Goal: Task Accomplishment & Management: Complete application form

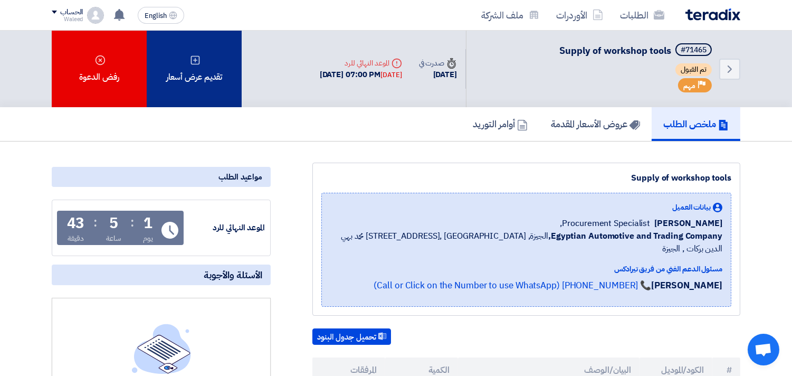
click at [200, 64] on div "تقديم عرض أسعار" at bounding box center [194, 69] width 95 height 77
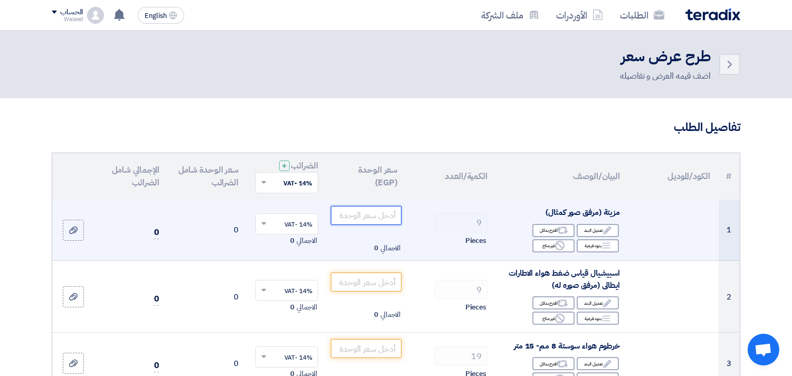
click at [378, 213] on input "number" at bounding box center [366, 215] width 71 height 19
click at [591, 231] on div "Edit تعديل البند" at bounding box center [598, 230] width 42 height 13
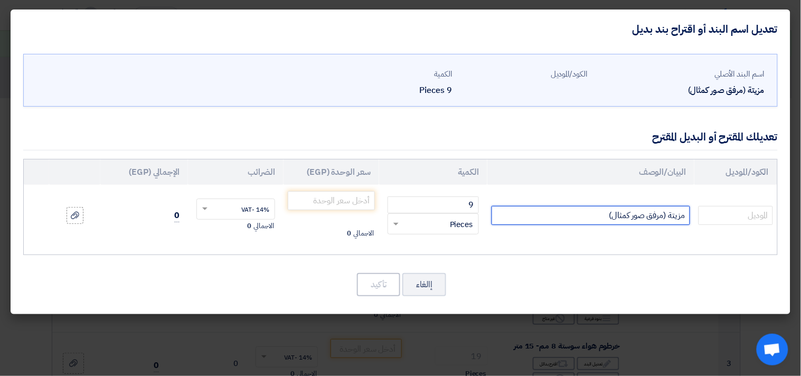
click at [556, 217] on input "مزيتة (مرفق صور كمثال)" at bounding box center [590, 215] width 198 height 19
type input "مزيتة (مرفق صور كمثال) صفايه زيت خزان من 80 الي 90لتر ماركة fit"
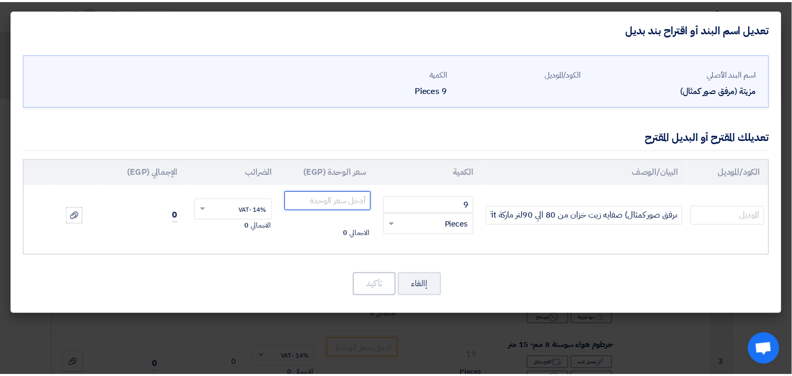
scroll to position [0, 0]
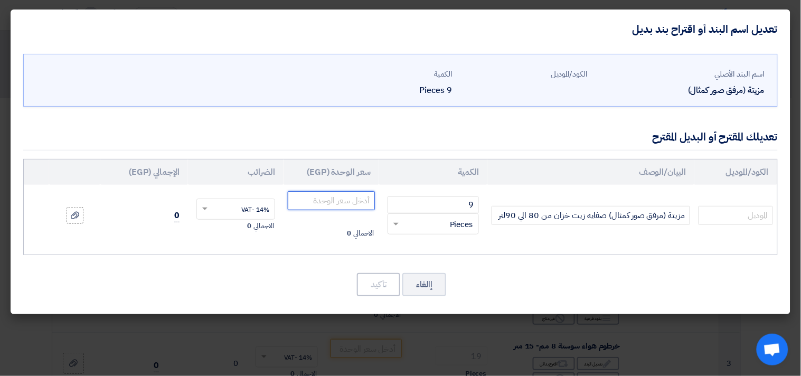
click at [351, 199] on input "number" at bounding box center [331, 200] width 87 height 19
click at [348, 198] on input "number" at bounding box center [331, 200] width 87 height 19
type input "10925"
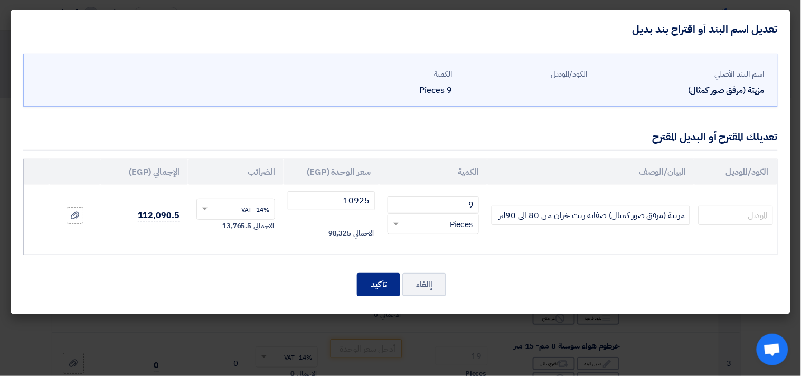
click at [384, 282] on button "تأكيد" at bounding box center [378, 284] width 43 height 23
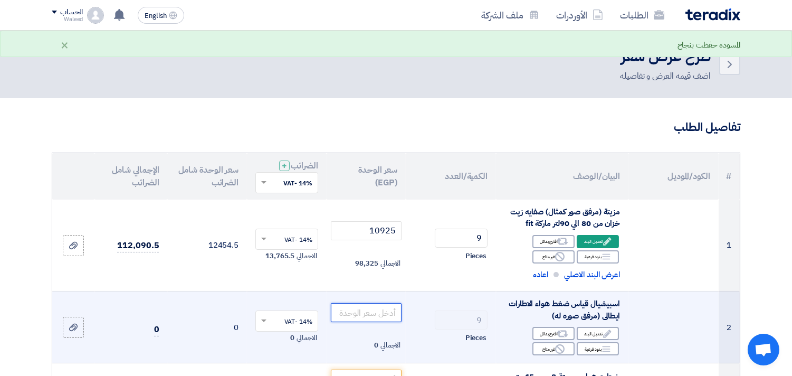
click at [362, 314] on input "number" at bounding box center [366, 312] width 71 height 19
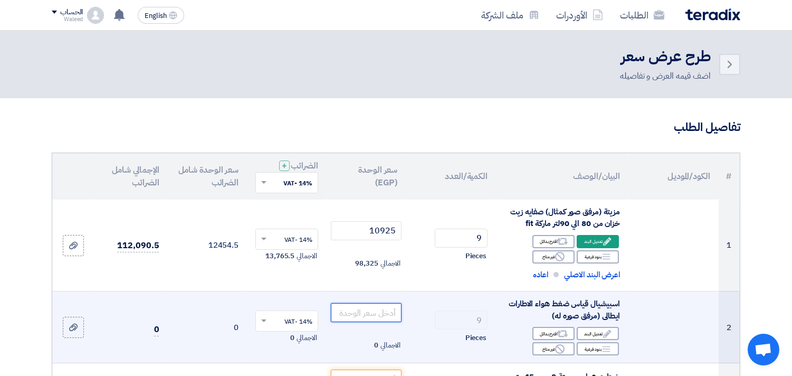
click at [363, 310] on input "number" at bounding box center [366, 312] width 71 height 19
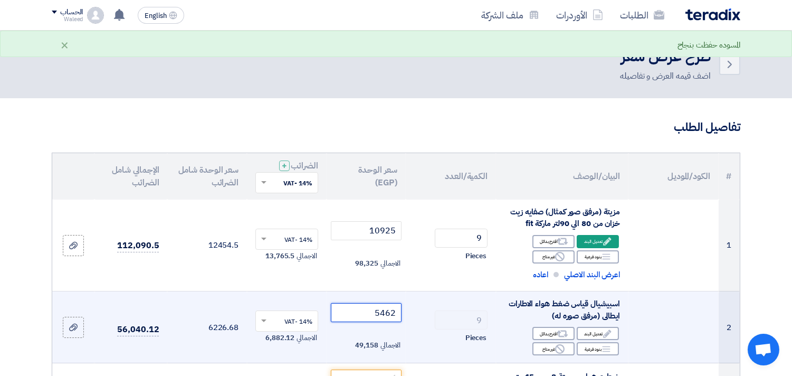
type input "5462"
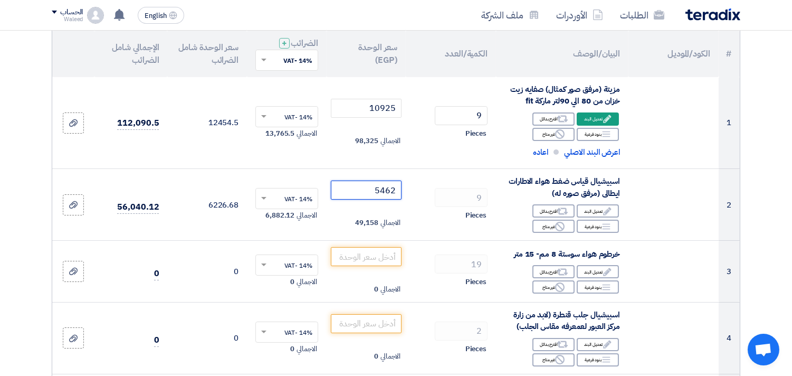
scroll to position [204, 0]
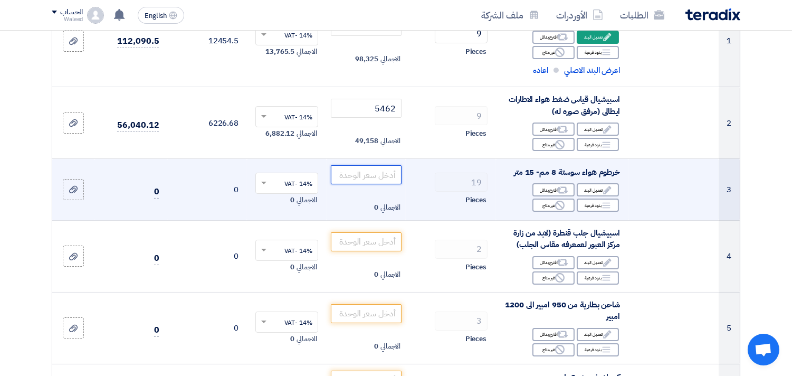
click at [365, 177] on input "number" at bounding box center [366, 174] width 71 height 19
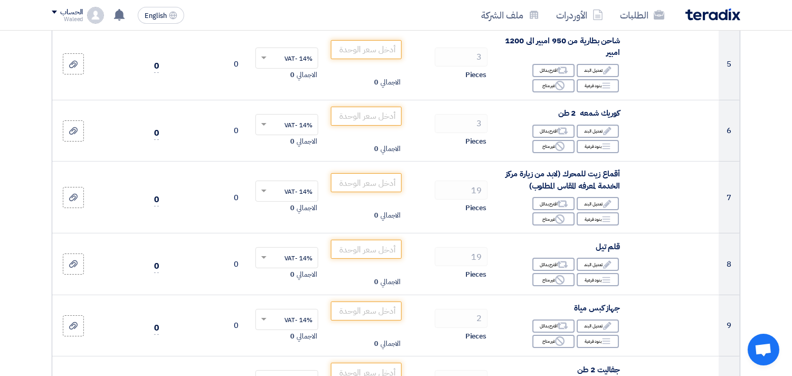
scroll to position [487, 0]
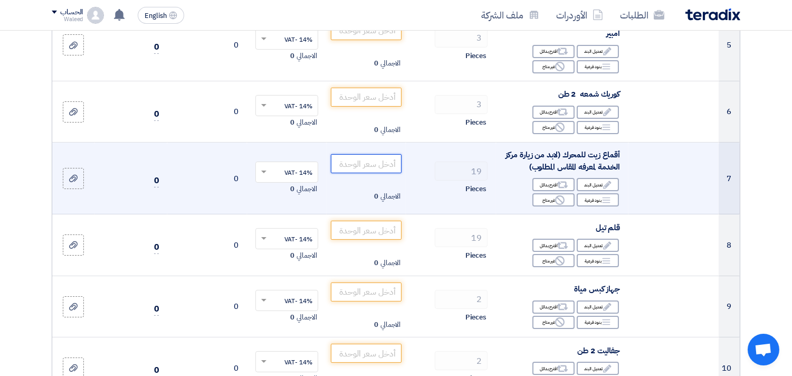
click at [368, 164] on input "number" at bounding box center [366, 163] width 71 height 19
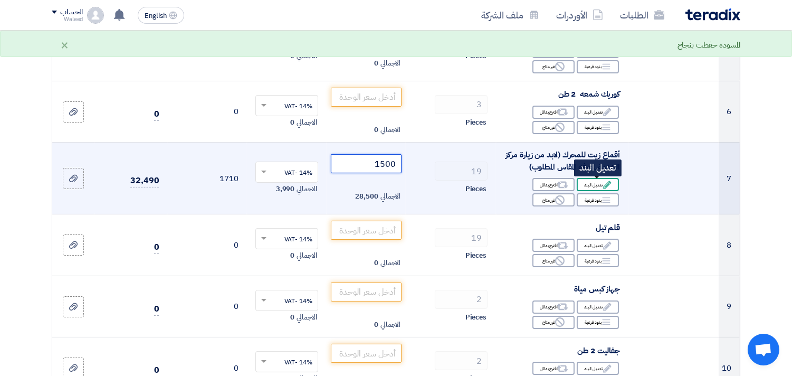
type input "1500"
click at [590, 185] on div "Edit تعديل البند" at bounding box center [598, 184] width 42 height 13
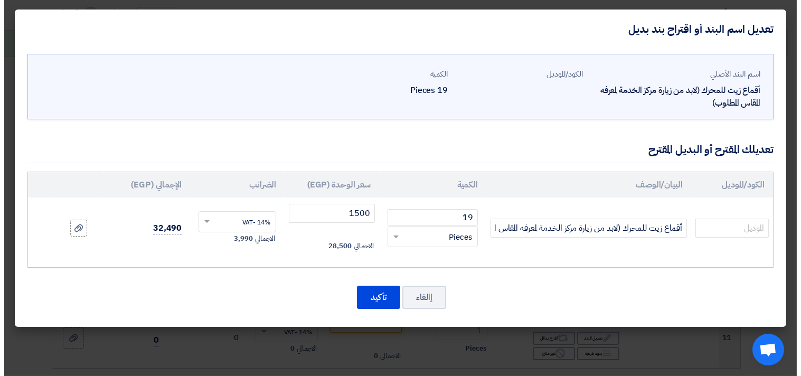
scroll to position [396, 0]
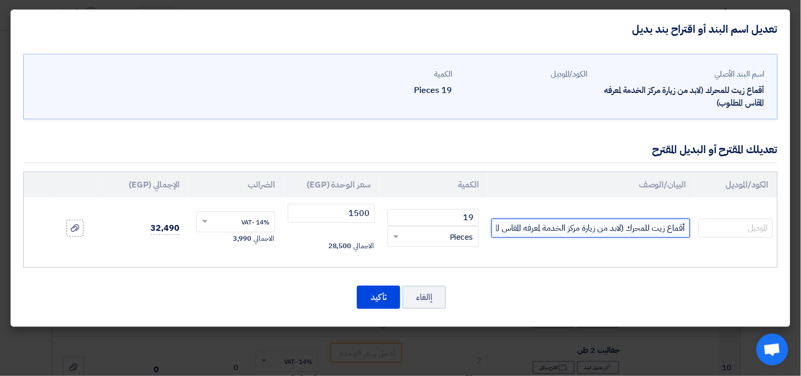
click at [494, 230] on input "أقماع زيت للمحرك (لابد من زيارة مركز الخدمة لمعرفه المقاس المطلوب)" at bounding box center [590, 228] width 198 height 19
type input "أقماع زيت للمحرك (لابد من زيارة مركز الخدمة لمعرفه المقاس المطلوب)TOP TUL"
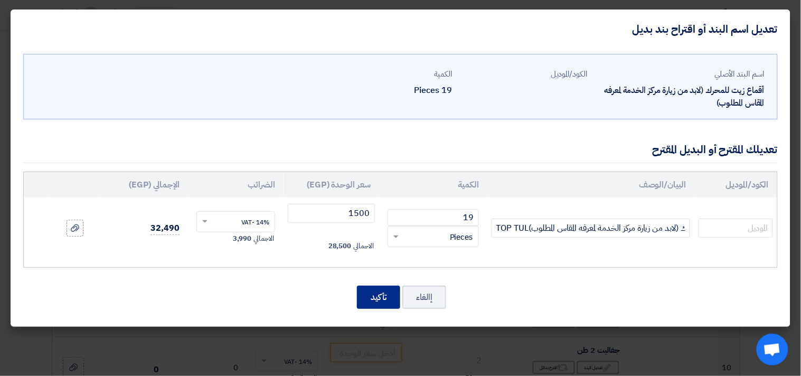
scroll to position [0, 0]
click at [377, 296] on button "تأكيد" at bounding box center [378, 297] width 43 height 23
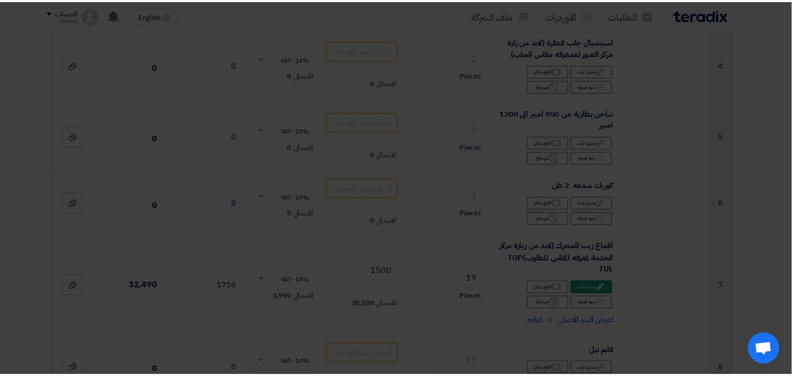
scroll to position [487, 0]
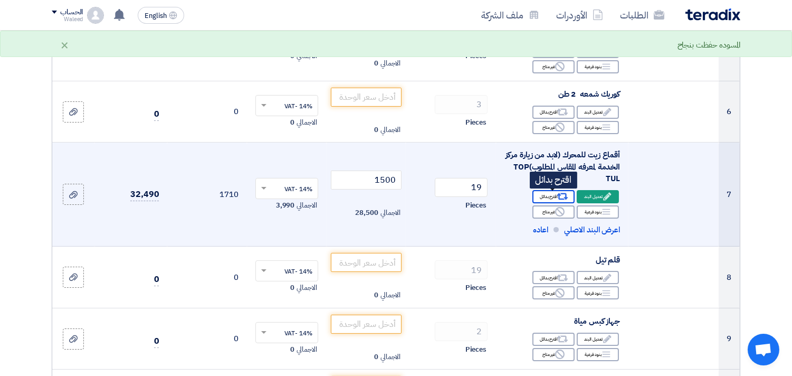
click at [550, 194] on div "Alternative اقترح بدائل" at bounding box center [554, 196] width 42 height 13
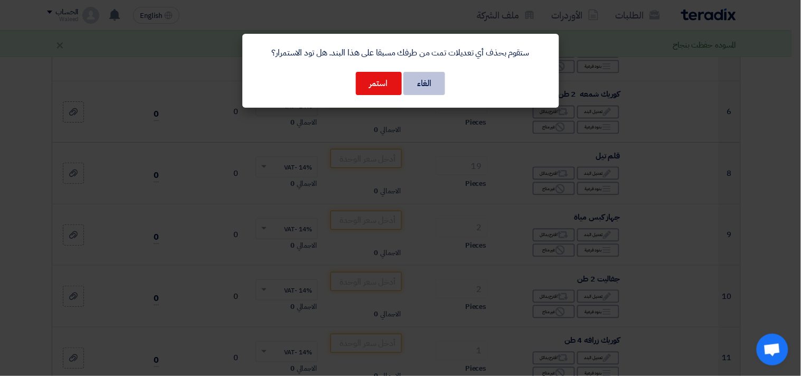
click at [433, 90] on button "الغاء" at bounding box center [424, 83] width 42 height 23
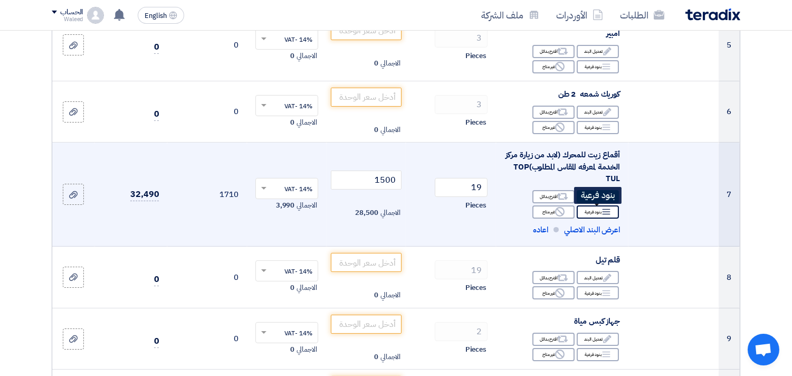
click at [593, 212] on div "Breakdown بنود فرعية" at bounding box center [598, 211] width 42 height 13
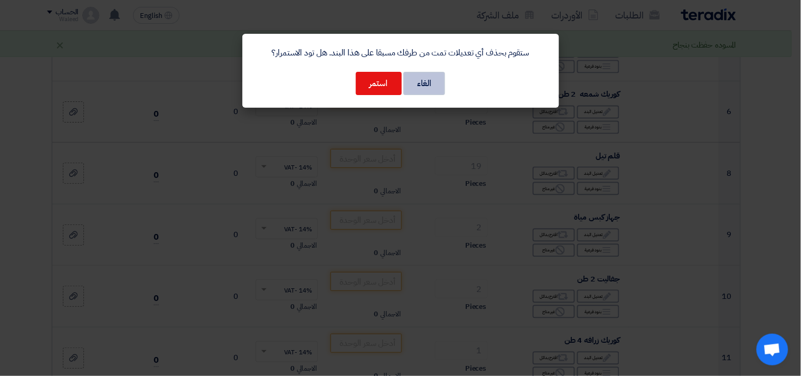
click at [429, 80] on button "الغاء" at bounding box center [424, 83] width 42 height 23
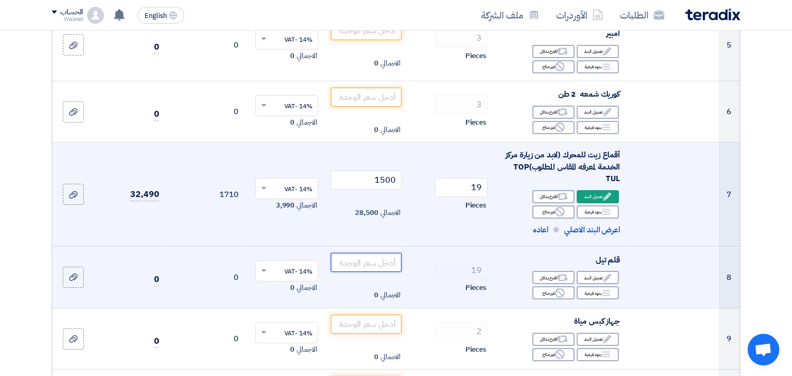
click at [354, 266] on input "number" at bounding box center [366, 262] width 71 height 19
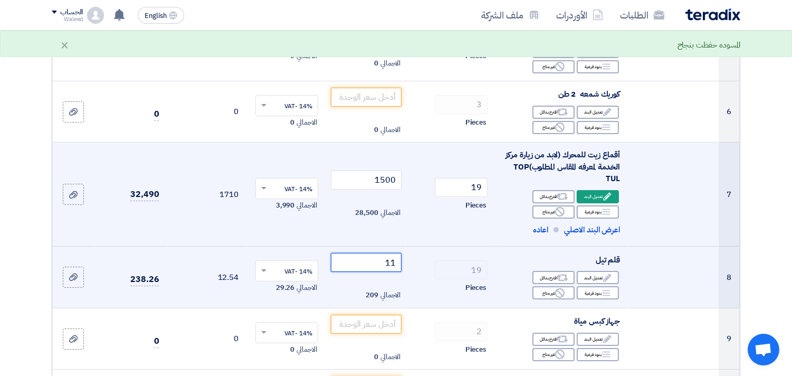
type input "1"
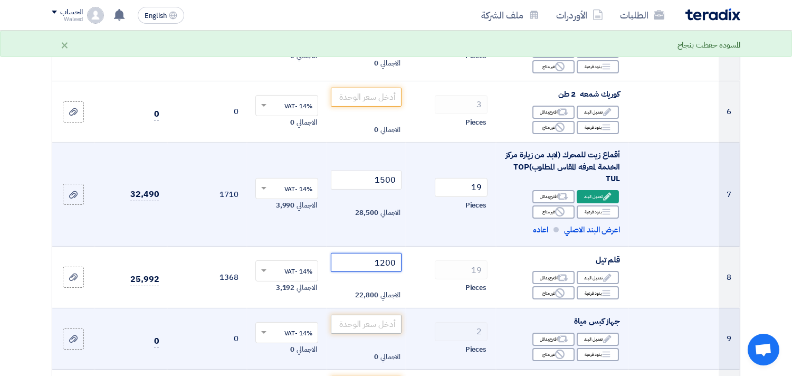
type input "1200"
click at [368, 325] on input "number" at bounding box center [366, 324] width 71 height 19
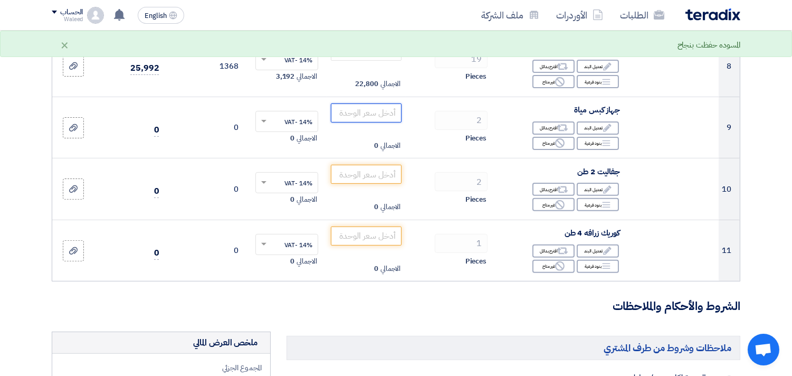
scroll to position [701, 0]
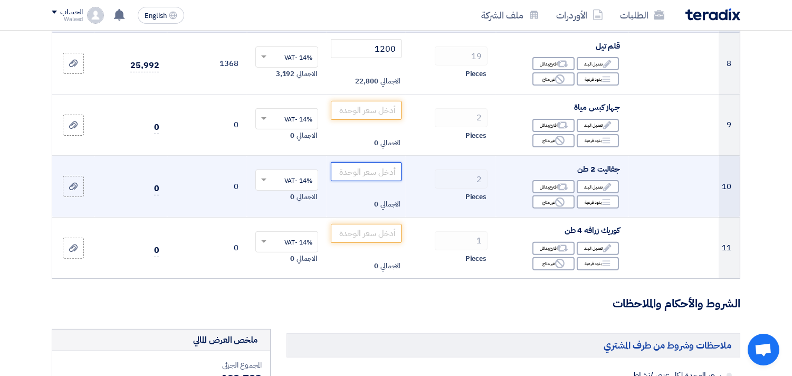
click at [378, 173] on input "number" at bounding box center [366, 171] width 71 height 19
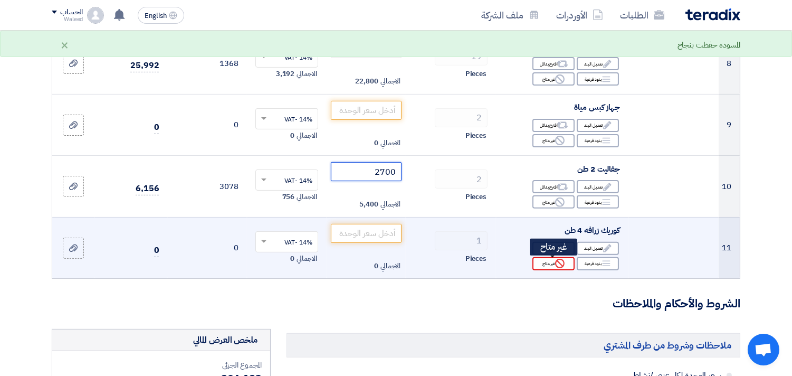
type input "2700"
click at [550, 265] on div "Reject غير متاح" at bounding box center [554, 263] width 42 height 13
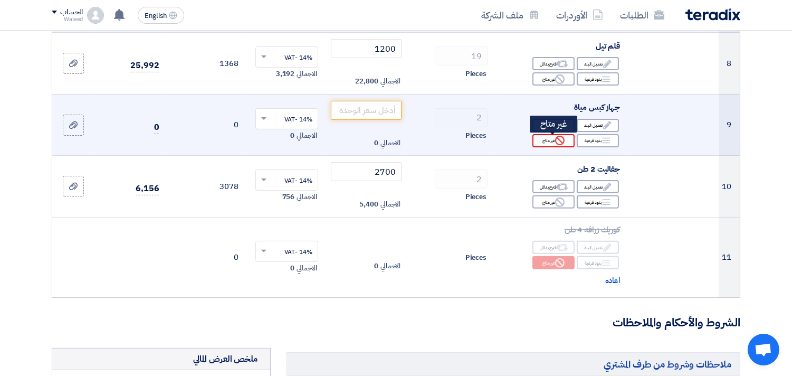
click at [546, 141] on div "Reject غير متاح" at bounding box center [554, 140] width 42 height 13
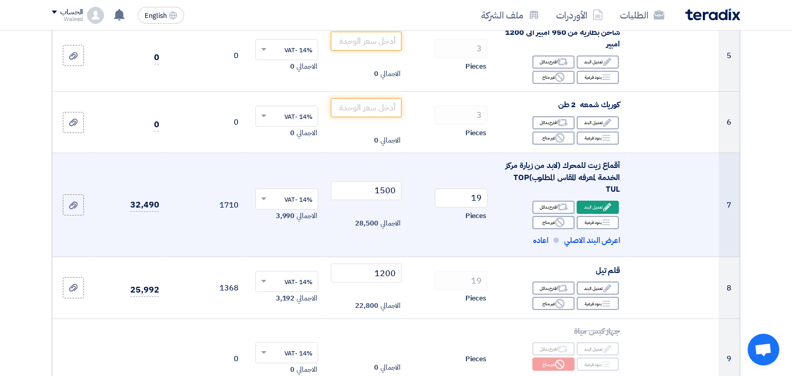
scroll to position [457, 0]
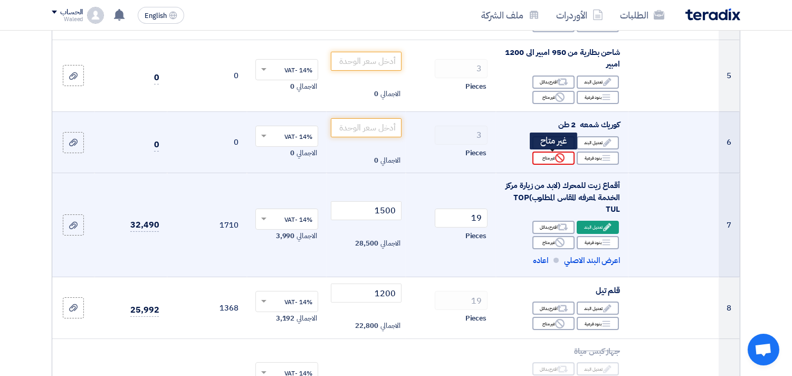
click at [551, 155] on div "Reject غير متاح" at bounding box center [554, 157] width 42 height 13
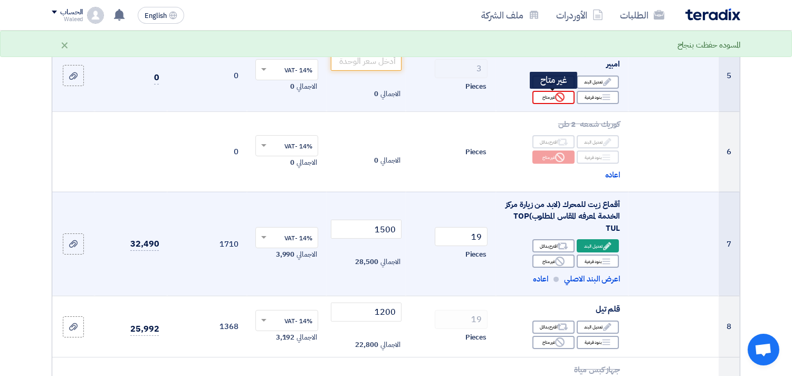
click at [551, 95] on div "Reject غير متاح" at bounding box center [554, 97] width 42 height 13
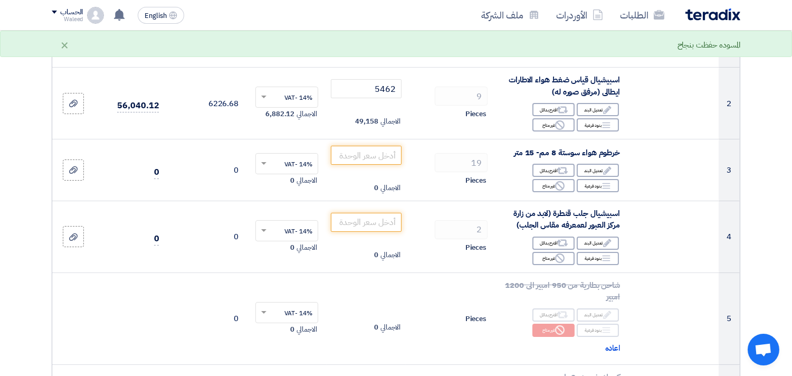
scroll to position [221, 0]
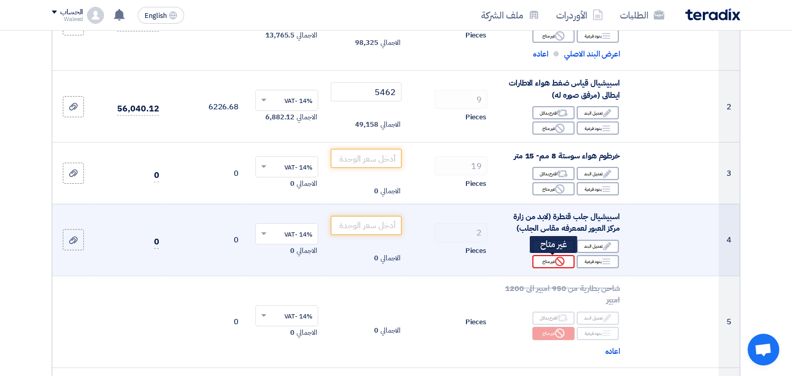
click at [550, 262] on div "Reject غير متاح" at bounding box center [554, 261] width 42 height 13
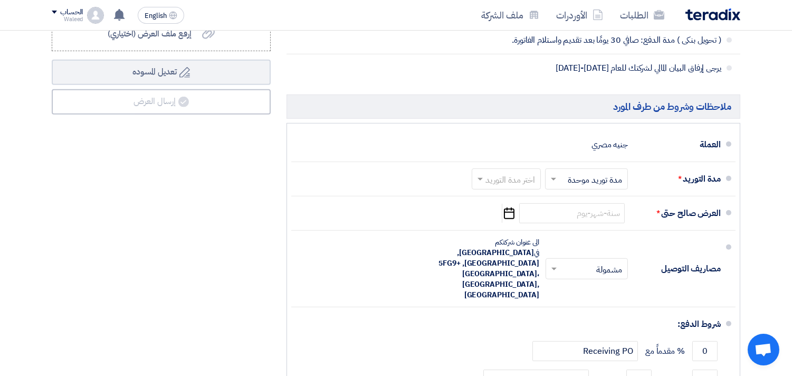
scroll to position [1325, 0]
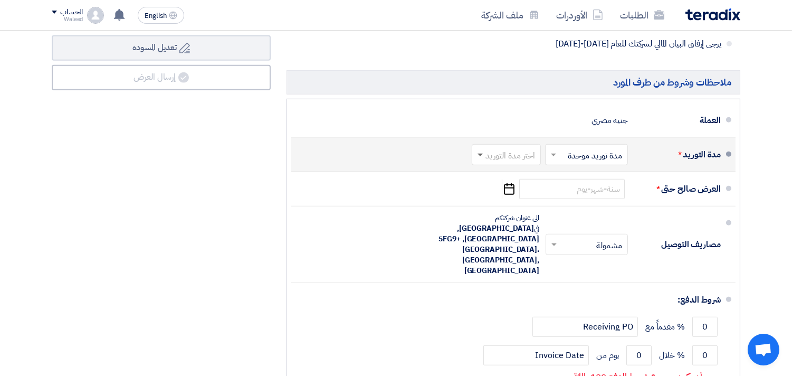
click at [482, 156] on span at bounding box center [480, 156] width 5 height 4
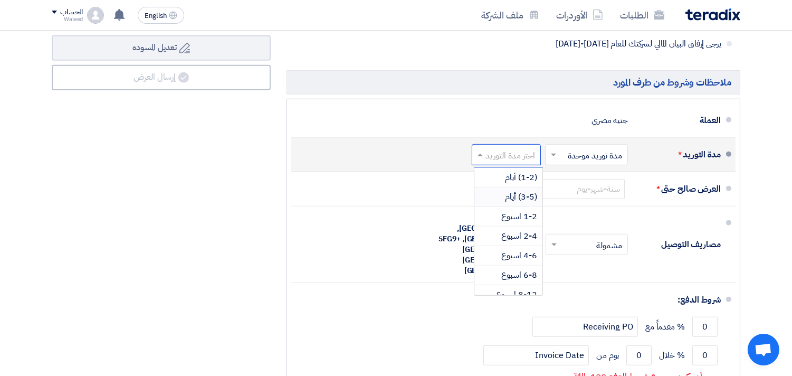
click at [511, 200] on span "(3-5) أيام" at bounding box center [521, 197] width 32 height 13
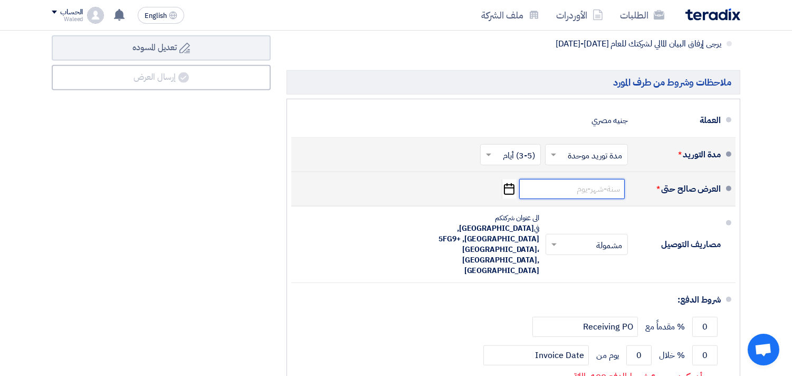
click at [583, 197] on input at bounding box center [572, 189] width 106 height 20
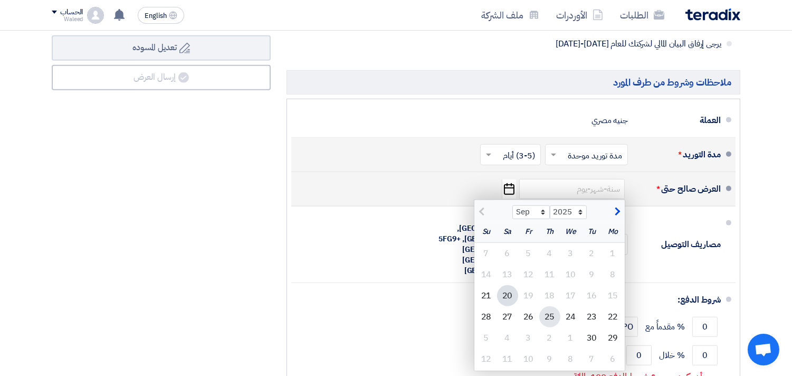
click at [550, 318] on div "25" at bounding box center [549, 316] width 21 height 21
type input "[DATE]"
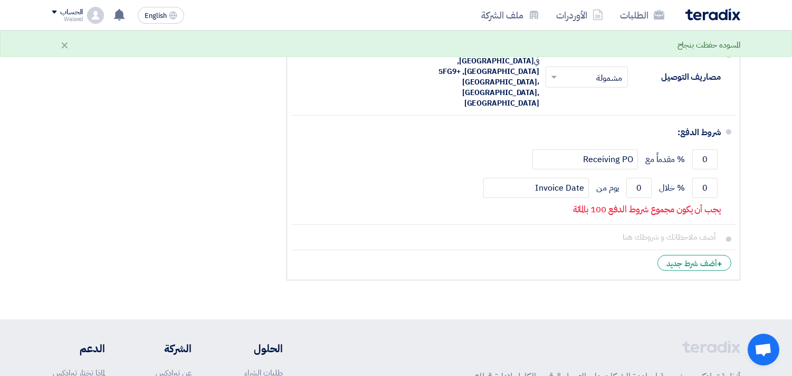
scroll to position [1500, 0]
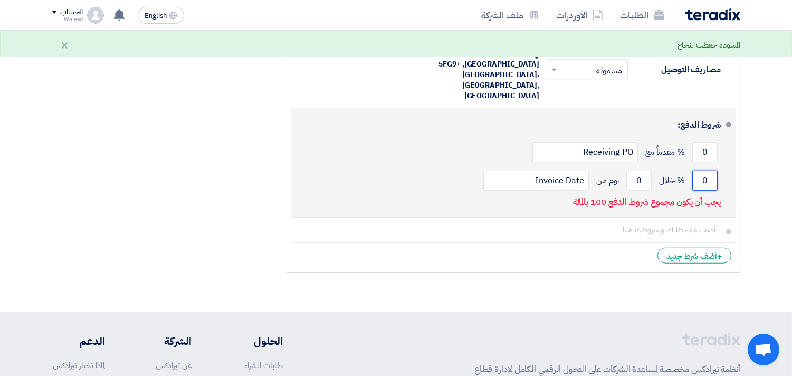
click at [698, 171] on input "0" at bounding box center [705, 181] width 25 height 20
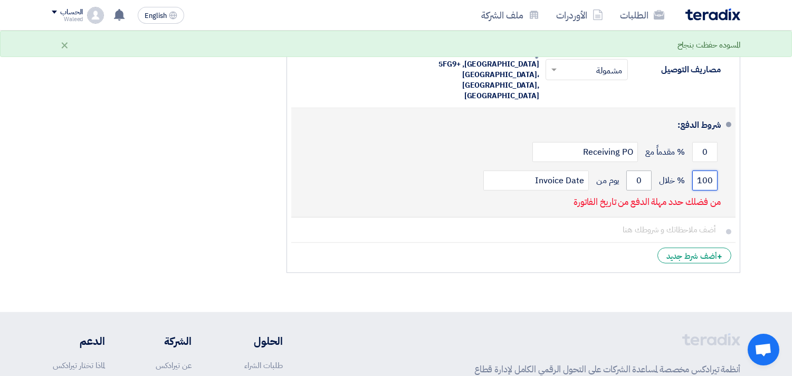
type input "100"
click at [636, 171] on input "0" at bounding box center [639, 181] width 25 height 20
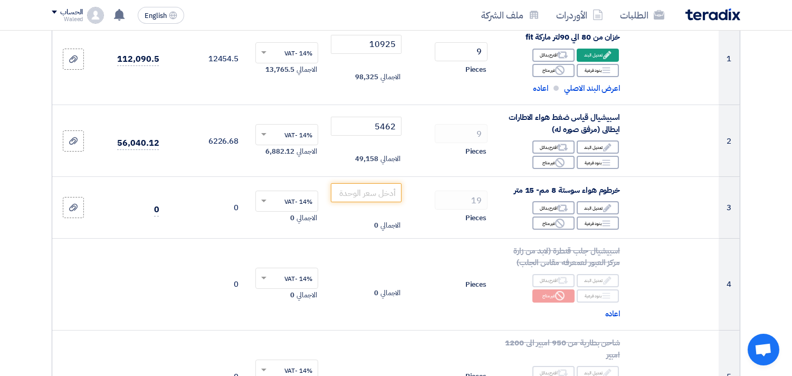
scroll to position [183, 0]
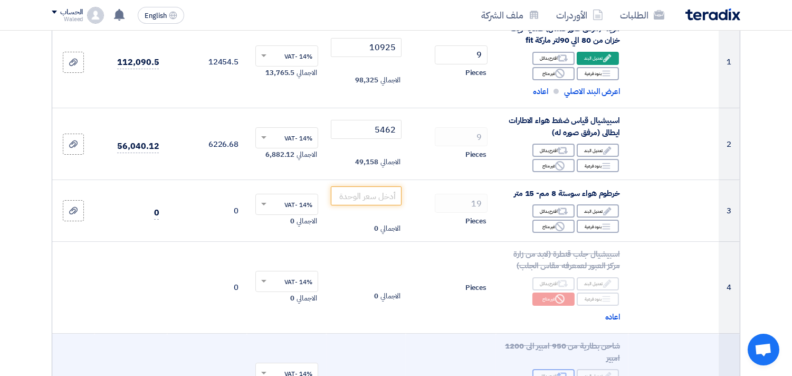
type input "30"
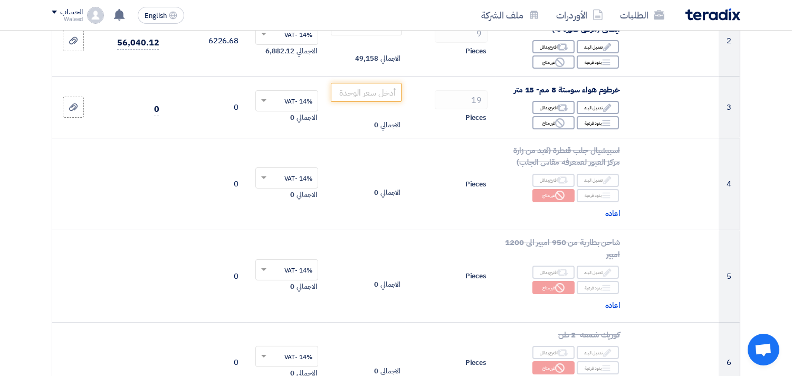
scroll to position [200, 0]
